Goal: Transaction & Acquisition: Obtain resource

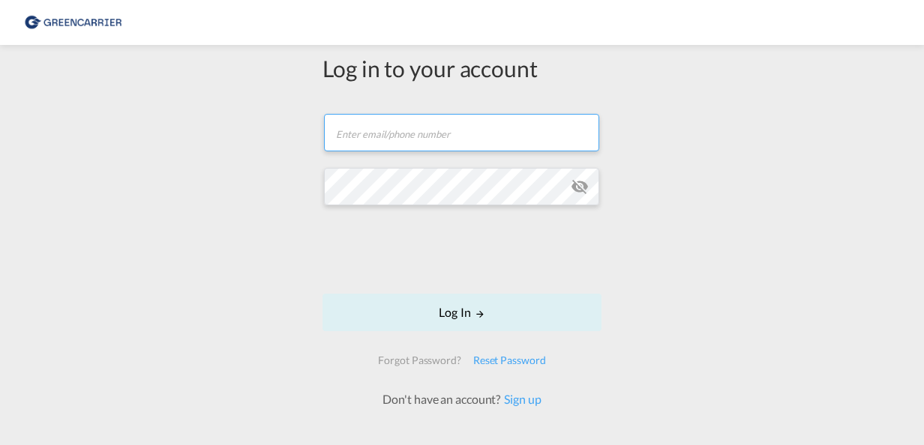
click at [397, 147] on input "text" at bounding box center [461, 132] width 275 height 37
type input "shubham@cssdubai.com"
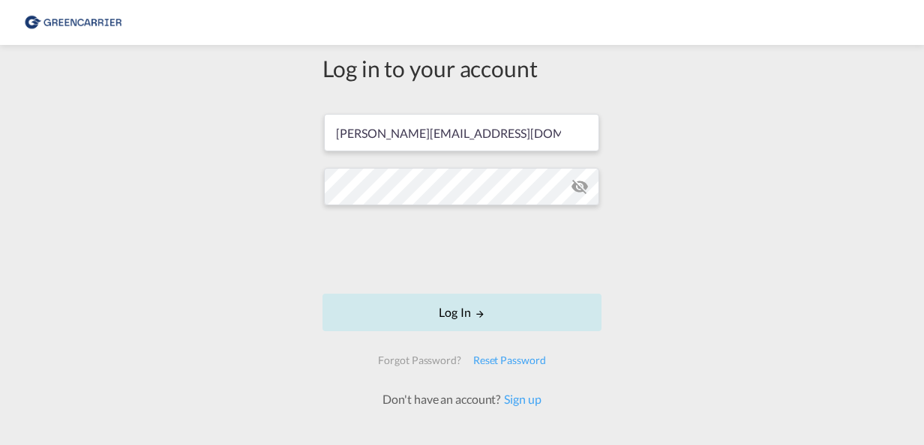
click at [415, 324] on button "Log In" at bounding box center [461, 312] width 279 height 37
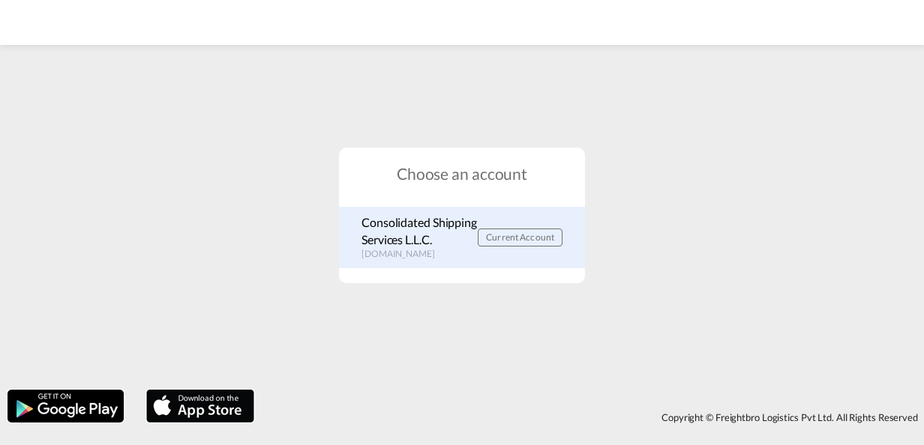
click at [426, 256] on p "portal.greencarrier.com" at bounding box center [419, 254] width 116 height 13
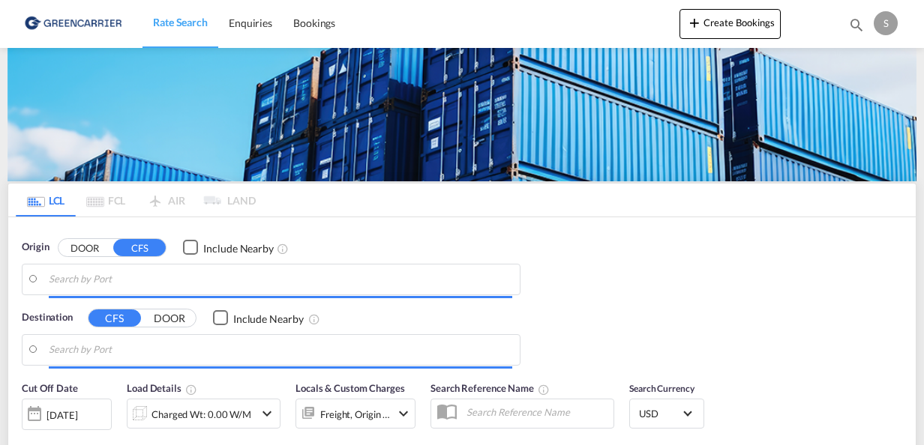
type input "DK-9632, [PERSON_NAME], [GEOGRAPHIC_DATA], [GEOGRAPHIC_DATA], [GEOGRAPHIC_DATA]…"
type input "[GEOGRAPHIC_DATA], [GEOGRAPHIC_DATA]"
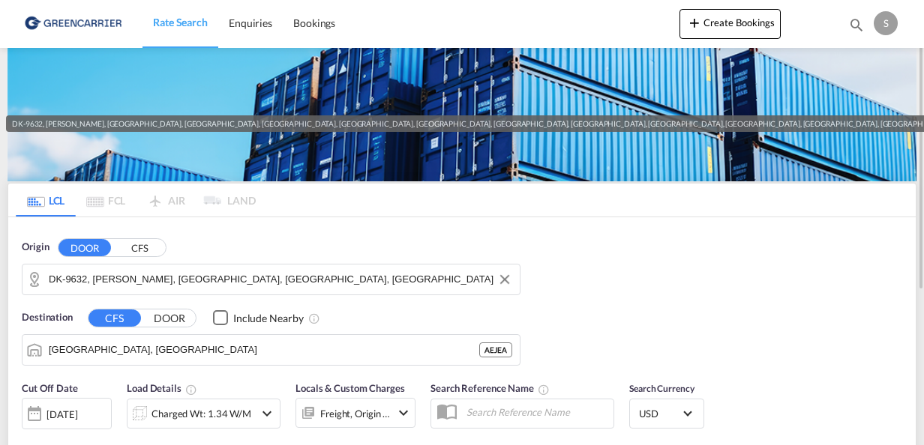
click at [241, 286] on input "DK-9632, [PERSON_NAME], [GEOGRAPHIC_DATA], [GEOGRAPHIC_DATA], [GEOGRAPHIC_DATA]…" at bounding box center [280, 279] width 463 height 22
paste input "[PERSON_NAME]-Str. 24-26, D-65582 Diez / Lahn"
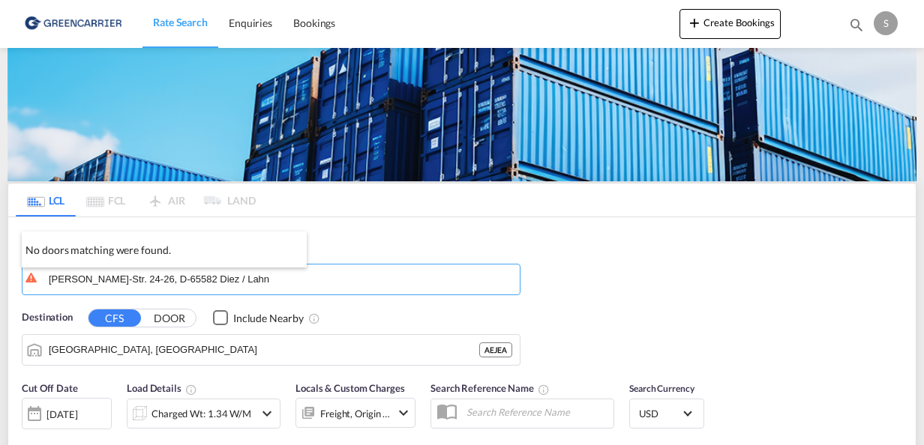
type input "[PERSON_NAME]-Str. 24-26, D-65582 Diez / Lahn"
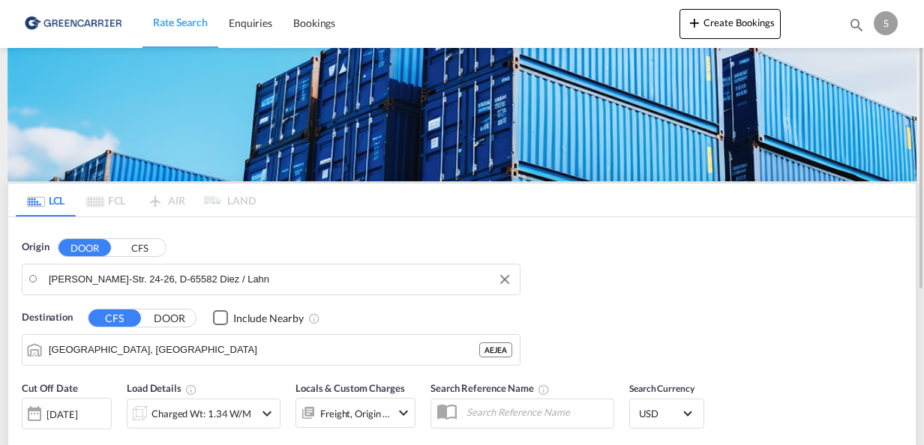
click at [298, 279] on input "[PERSON_NAME]-Str. 24-26, D-65582 Diez / Lahn" at bounding box center [280, 279] width 463 height 22
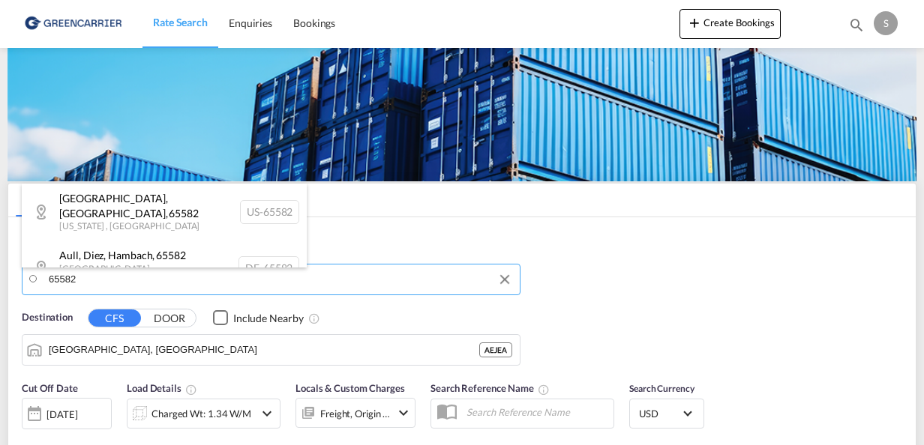
paste input "[PERSON_NAME]-Str. 24-26, D-65582"
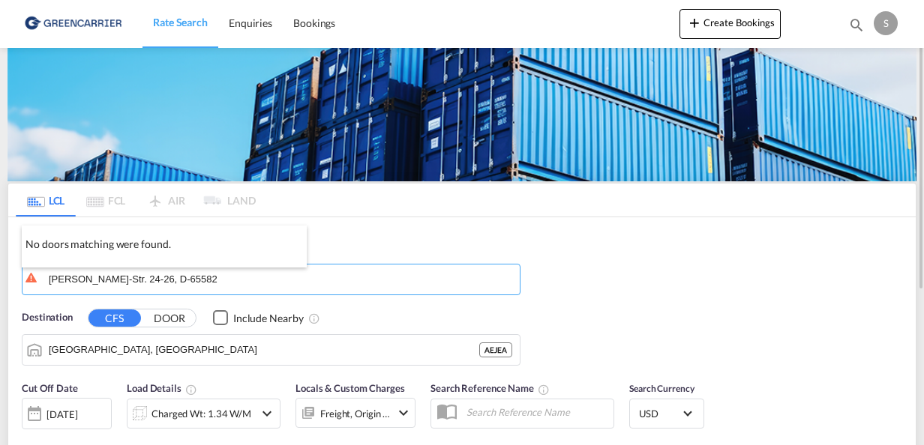
drag, startPoint x: 187, startPoint y: 276, endPoint x: 109, endPoint y: 277, distance: 77.3
click at [109, 277] on body "Rate Search Enquiries Bookings Rate Search Enquiries Bookings" at bounding box center [462, 222] width 924 height 445
drag, startPoint x: 138, startPoint y: 280, endPoint x: 155, endPoint y: 279, distance: 17.3
click at [138, 280] on input "[PERSON_NAME]-Str. 24-26, D-65582" at bounding box center [280, 279] width 463 height 22
click at [184, 279] on input "[PERSON_NAME]-Str. 24-26, D-65582" at bounding box center [280, 279] width 463 height 22
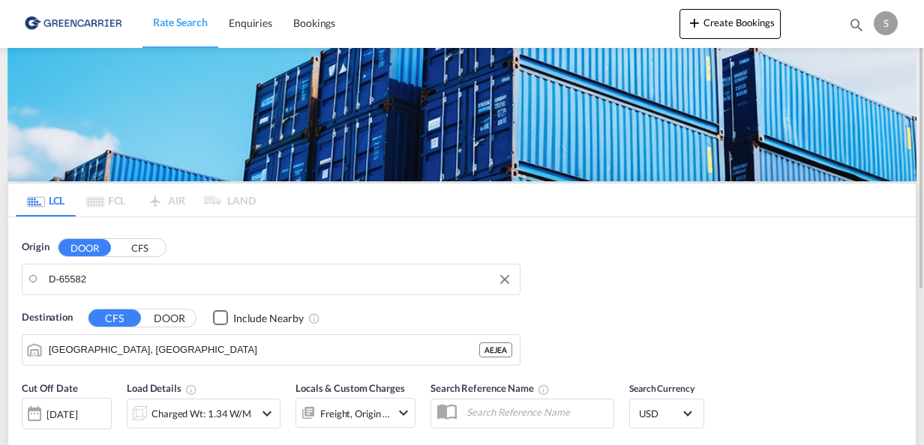
click at [58, 282] on input "D-65582" at bounding box center [280, 279] width 463 height 22
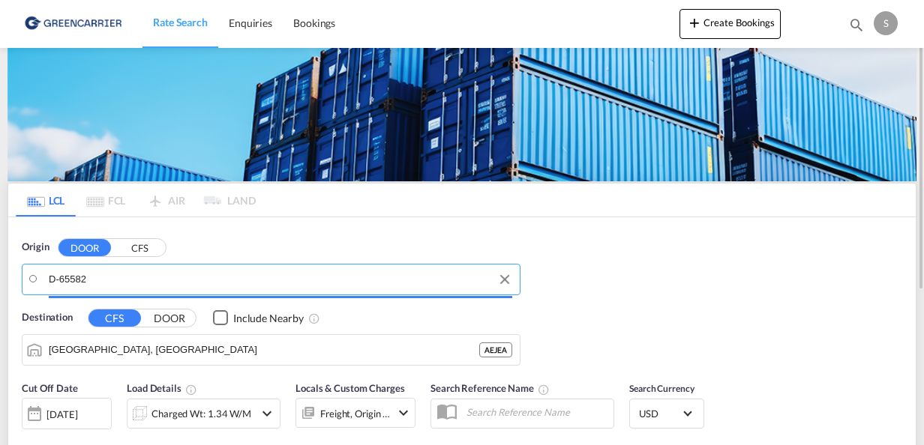
click at [130, 277] on input "D-65582" at bounding box center [280, 279] width 463 height 22
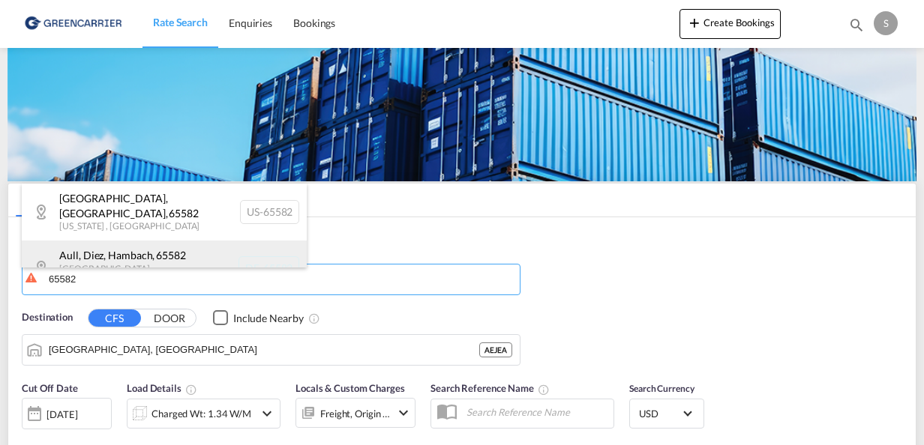
scroll to position [6, 0]
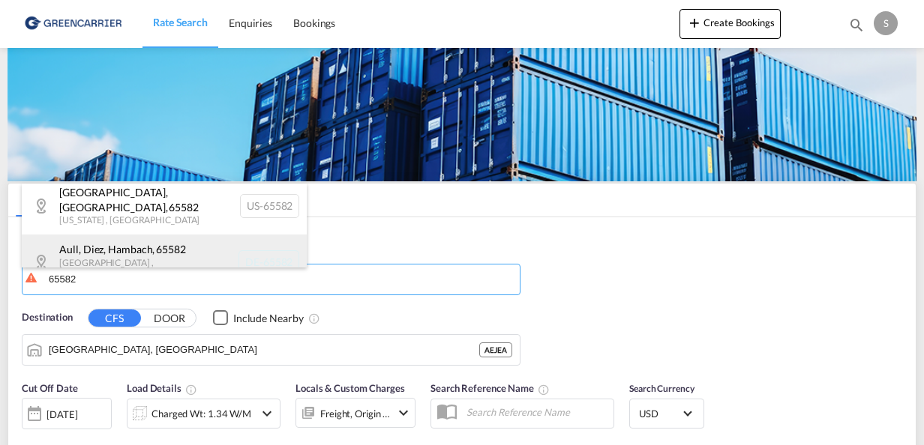
click at [183, 247] on div "Aull, Diez, [GEOGRAPHIC_DATA] , 65582 [GEOGRAPHIC_DATA] , [GEOGRAPHIC_DATA] DE-…" at bounding box center [164, 262] width 285 height 55
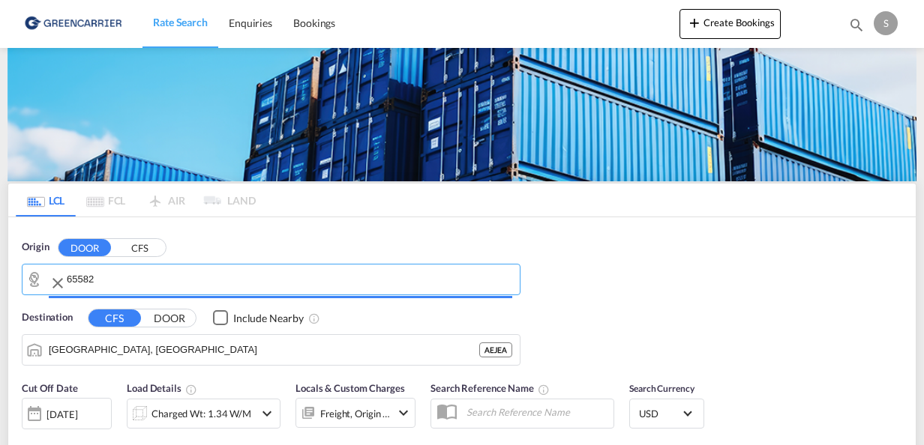
type input "DE-65582, Aull, [GEOGRAPHIC_DATA], [GEOGRAPHIC_DATA], [GEOGRAPHIC_DATA]"
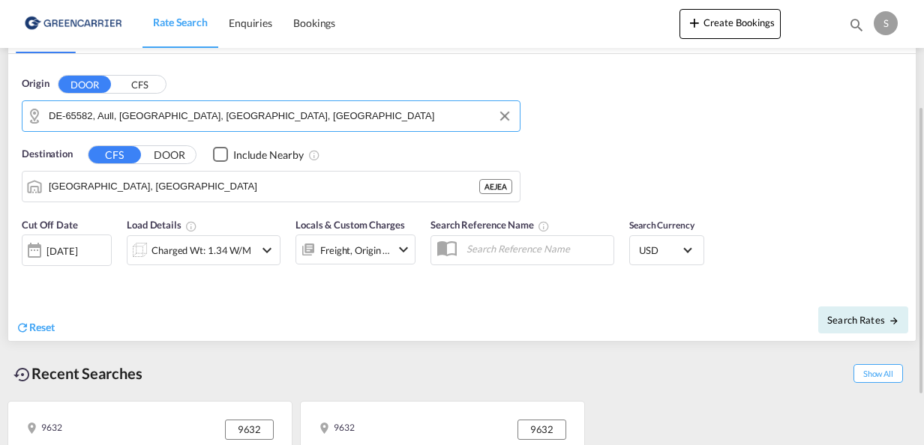
scroll to position [88, 0]
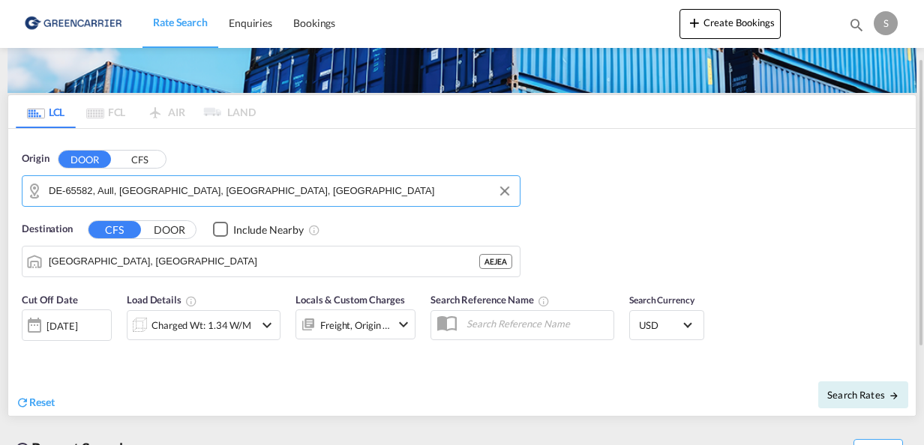
click at [256, 325] on div "Charged Wt: 1.34 W/M" at bounding box center [204, 325] width 154 height 30
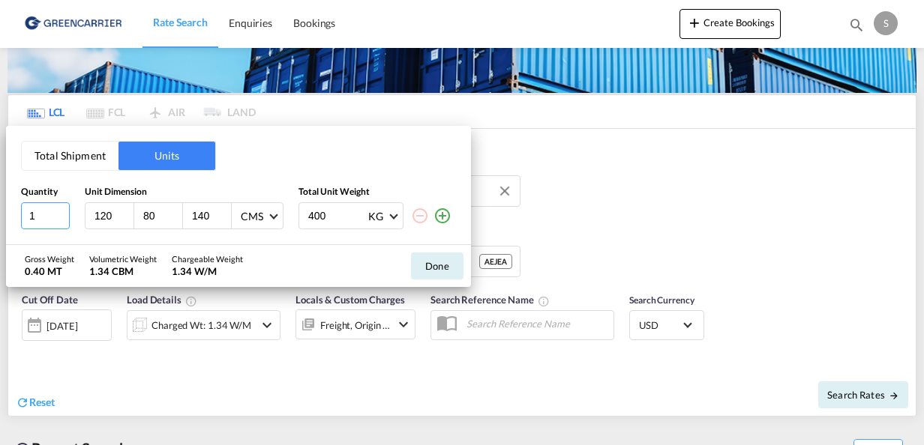
drag, startPoint x: 40, startPoint y: 220, endPoint x: -3, endPoint y: 213, distance: 43.4
click at [0, 213] on html "Rate Search Enquiries Bookings Rate Search Enquiries Bookings" at bounding box center [462, 222] width 924 height 445
type input "2"
type input "125"
click at [332, 223] on input "400" at bounding box center [337, 215] width 60 height 25
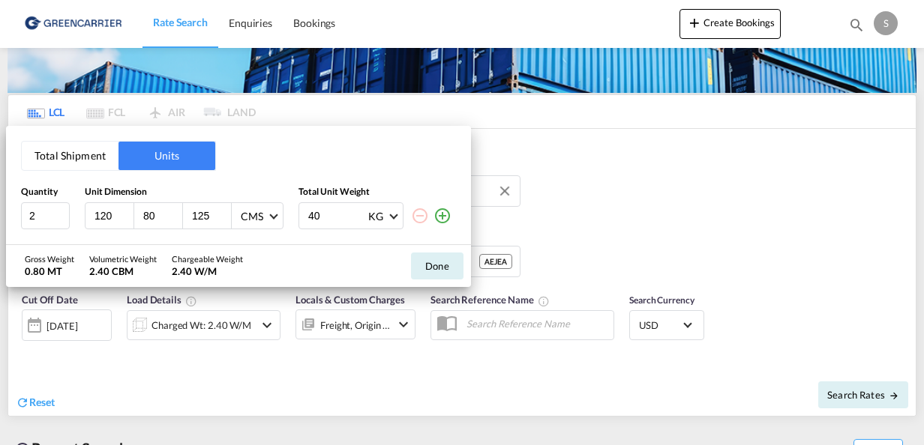
type input "4"
type input "240"
click at [297, 257] on div "Gross Weight 0.48 MT Volumetric Weight 2.40 CBM Chargeable Weight 2.40 W/M Done" at bounding box center [238, 266] width 465 height 42
click at [449, 266] on button "Done" at bounding box center [437, 266] width 52 height 27
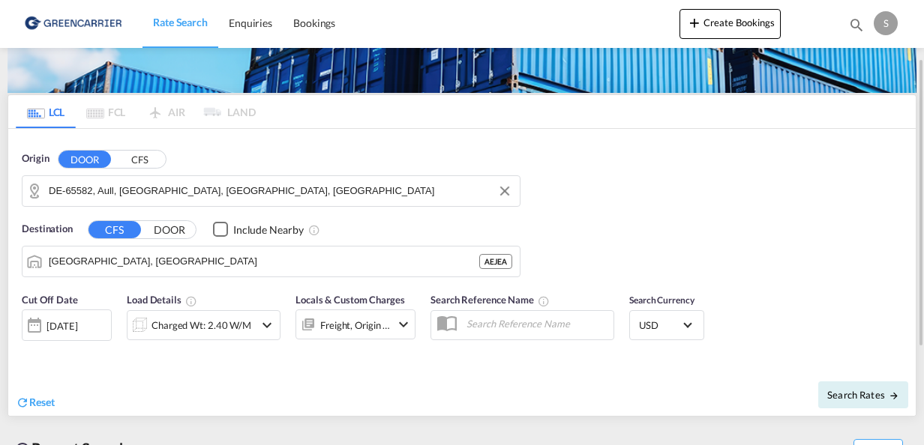
click at [350, 331] on div "Freight, Origin +1" at bounding box center [355, 325] width 70 height 21
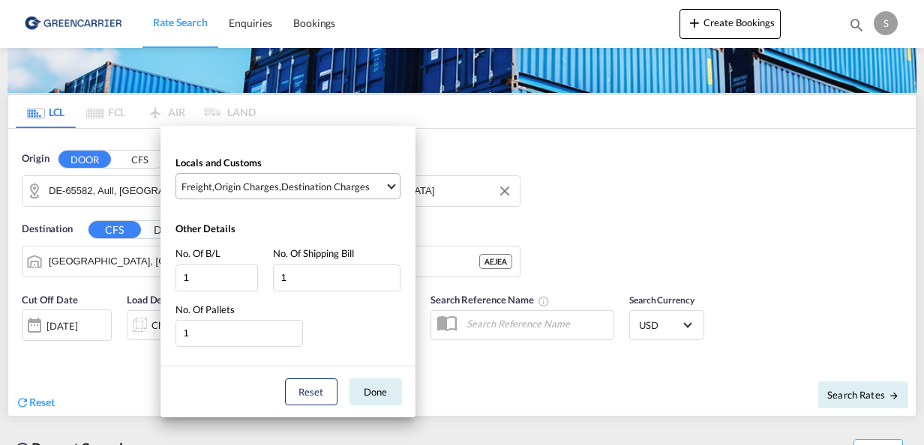
click at [382, 187] on span "Freight , Origin Charges , Destination Charges" at bounding box center [282, 186] width 203 height 13
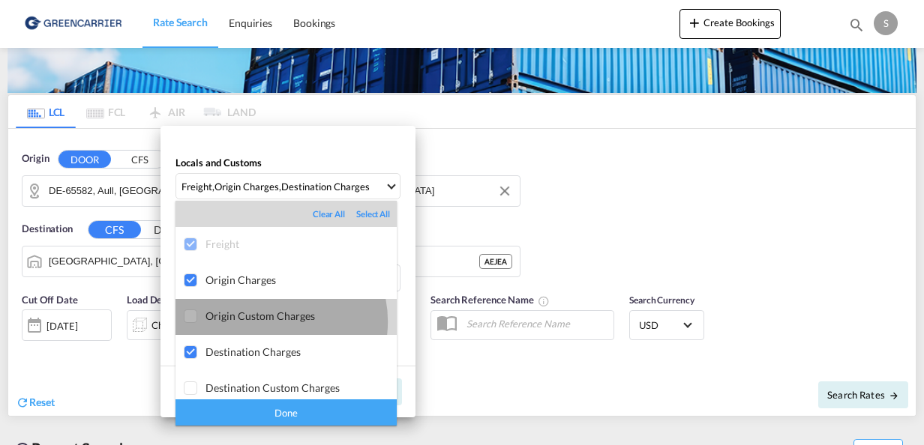
click at [269, 322] on div "Origin Custom Charges" at bounding box center [300, 316] width 191 height 13
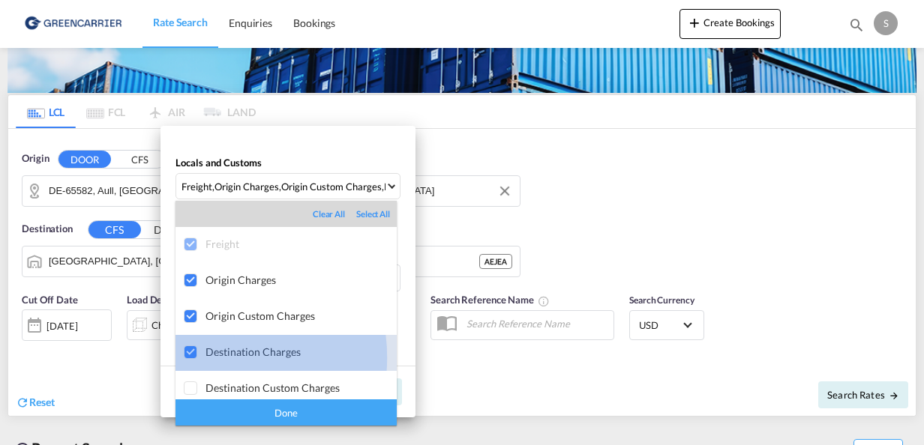
click at [199, 358] on div at bounding box center [191, 353] width 15 height 15
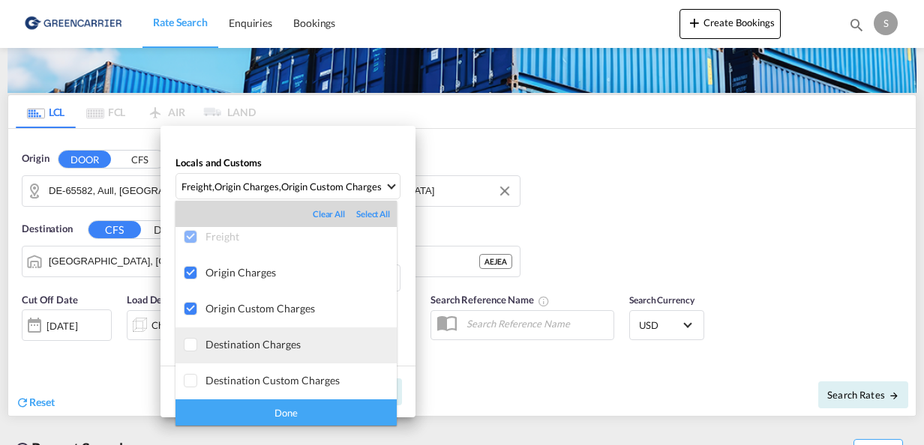
scroll to position [0, 0]
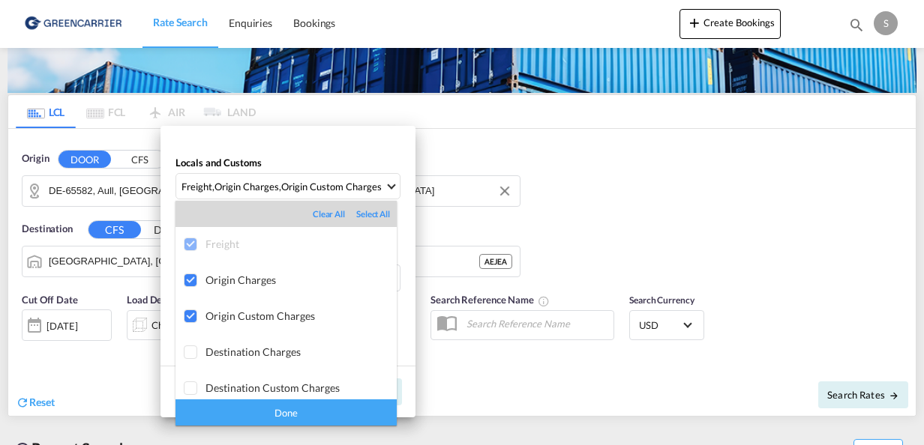
click at [316, 407] on div "Done" at bounding box center [285, 413] width 221 height 26
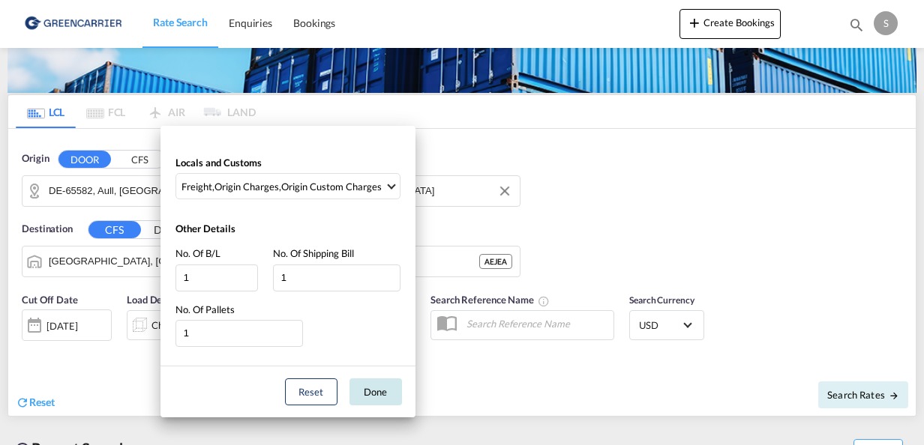
click at [360, 388] on button "Done" at bounding box center [375, 392] width 52 height 27
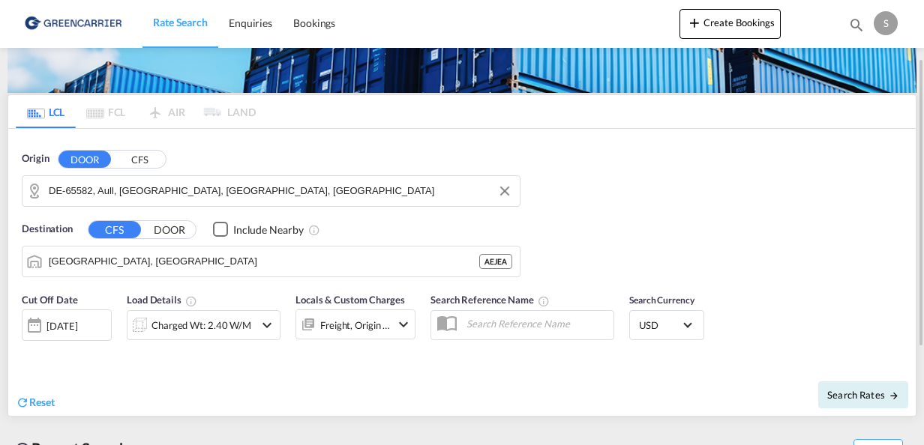
click at [240, 335] on div "Charged Wt: 2.40 W/M" at bounding box center [190, 325] width 127 height 30
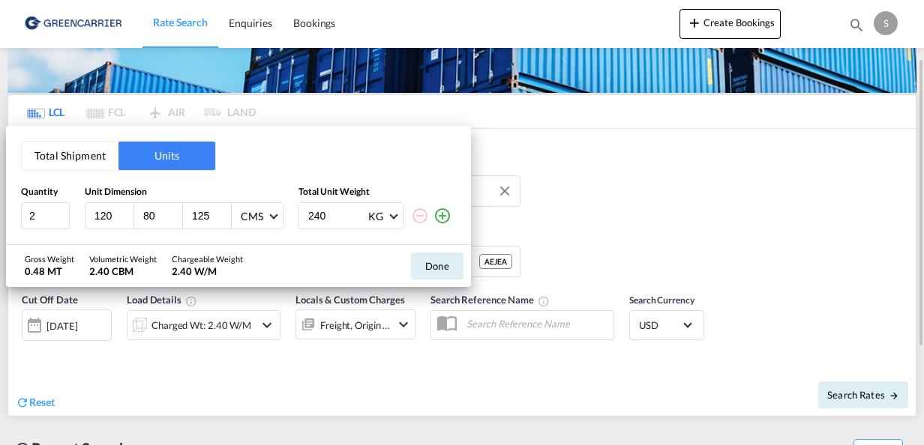
click at [240, 335] on div "Total Shipment Units Quantity Unit Dimension Total Unit Weight 2 120 80 125 CMS…" at bounding box center [462, 222] width 924 height 445
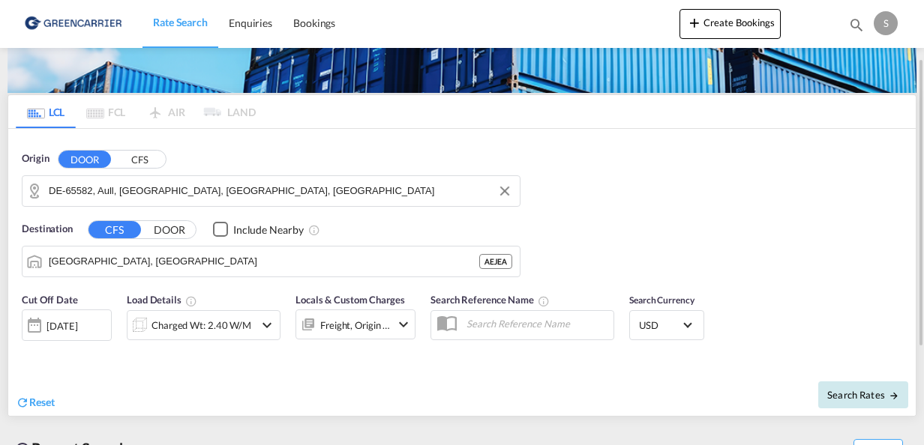
click at [865, 394] on span "Search Rates" at bounding box center [863, 395] width 72 height 12
type input "65582 to AEJEA / [DATE]"
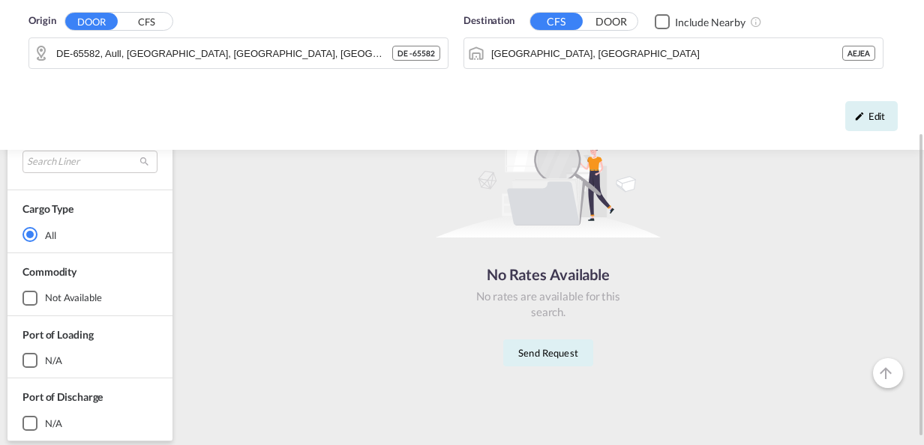
scroll to position [199, 0]
